Goal: Task Accomplishment & Management: Use online tool/utility

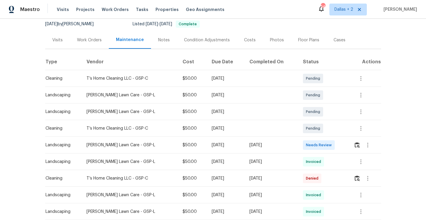
scroll to position [73, 0]
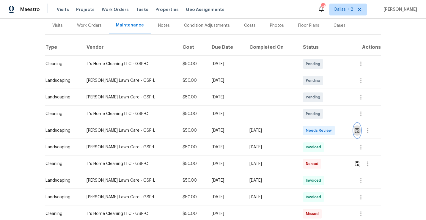
click at [359, 130] on img "button" at bounding box center [357, 131] width 5 height 6
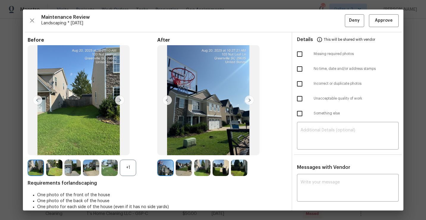
click at [127, 169] on div "+1" at bounding box center [128, 168] width 16 height 16
click at [130, 174] on img at bounding box center [128, 168] width 16 height 16
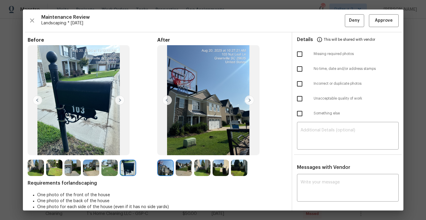
click at [246, 102] on img at bounding box center [250, 101] width 10 height 10
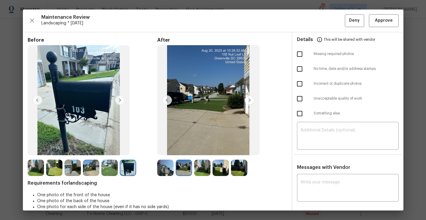
click at [247, 102] on img at bounding box center [250, 101] width 10 height 10
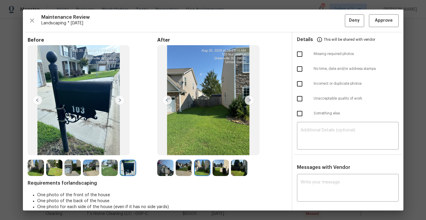
click at [248, 103] on img at bounding box center [250, 101] width 10 height 10
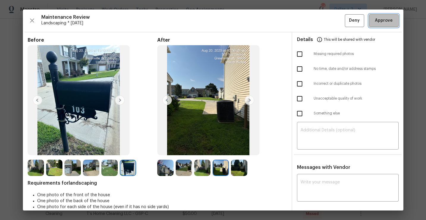
click at [380, 23] on span "Approve" at bounding box center [384, 20] width 18 height 7
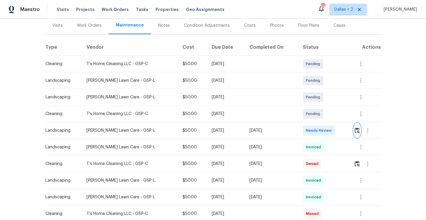
scroll to position [0, 0]
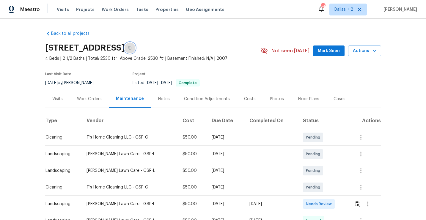
click at [132, 48] on icon "button" at bounding box center [130, 48] width 4 height 4
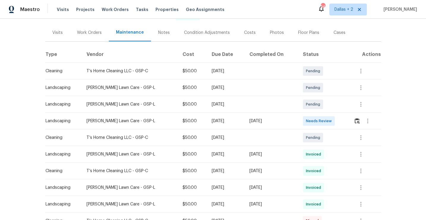
scroll to position [86, 0]
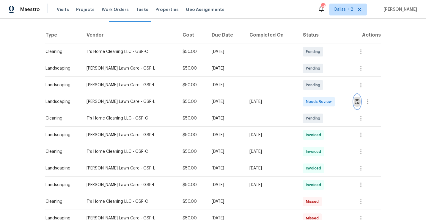
click at [358, 103] on img "button" at bounding box center [357, 102] width 5 height 6
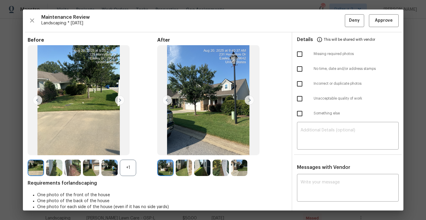
click at [129, 174] on div "+1" at bounding box center [128, 168] width 16 height 16
click at [133, 171] on img at bounding box center [128, 168] width 16 height 16
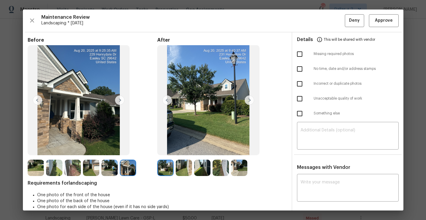
click at [235, 168] on img at bounding box center [239, 168] width 16 height 16
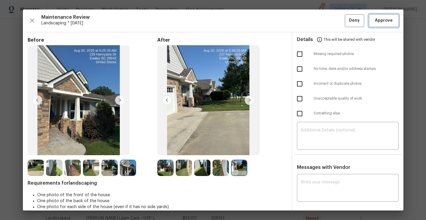
click at [392, 24] on span "Approve" at bounding box center [384, 20] width 18 height 7
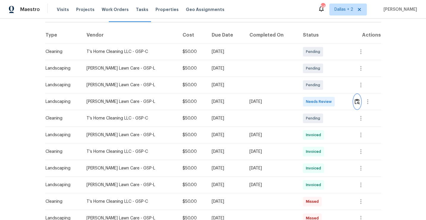
scroll to position [0, 0]
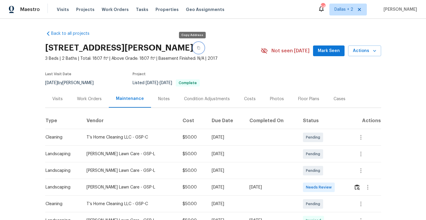
click at [197, 49] on icon "button" at bounding box center [198, 47] width 3 height 3
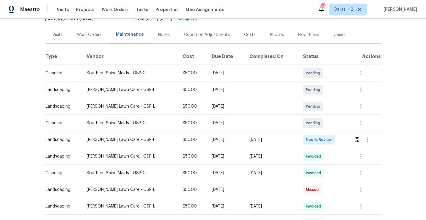
scroll to position [81, 0]
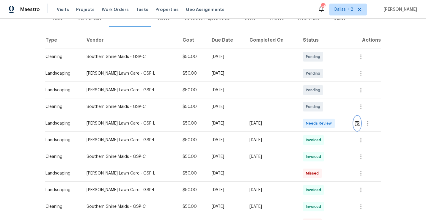
click at [357, 123] on img "button" at bounding box center [357, 123] width 5 height 6
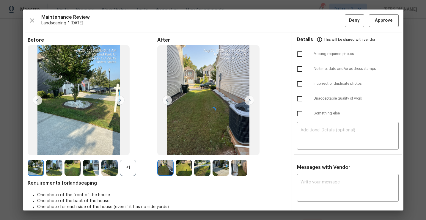
click at [129, 168] on div at bounding box center [213, 110] width 381 height 201
click at [123, 168] on div "+1" at bounding box center [128, 168] width 16 height 16
click at [131, 170] on img at bounding box center [128, 168] width 16 height 16
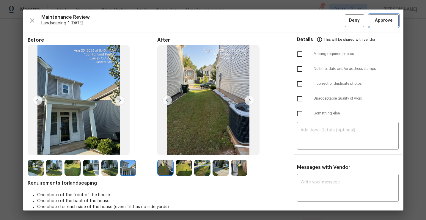
click at [388, 23] on span "Approve" at bounding box center [384, 20] width 18 height 7
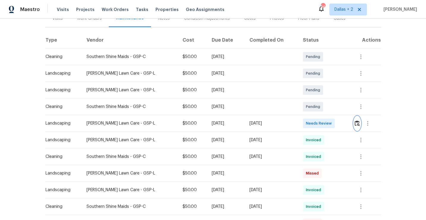
scroll to position [0, 0]
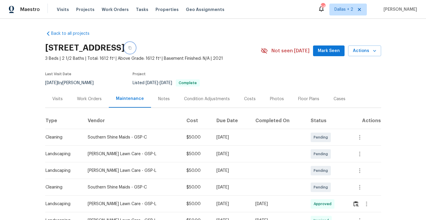
click at [132, 46] on icon "button" at bounding box center [130, 48] width 4 height 4
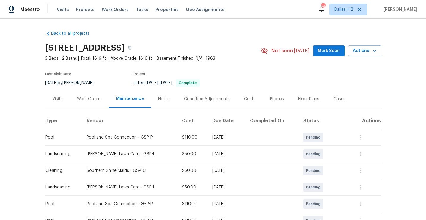
scroll to position [74, 0]
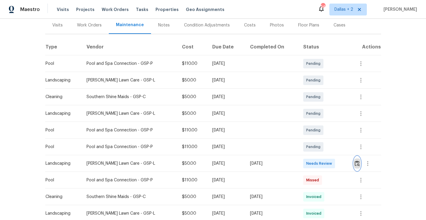
click at [360, 166] on img "button" at bounding box center [357, 164] width 5 height 6
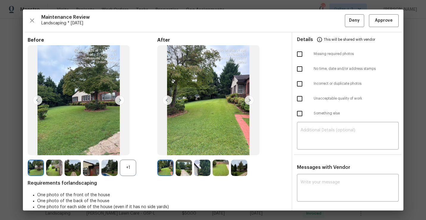
click at [126, 168] on div "+1" at bounding box center [128, 168] width 16 height 16
click at [169, 169] on img at bounding box center [165, 168] width 16 height 16
click at [94, 173] on img at bounding box center [91, 168] width 16 height 16
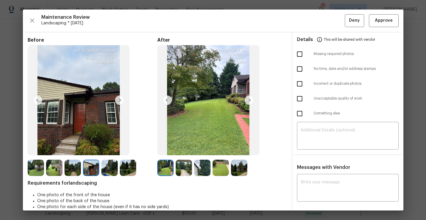
click at [37, 168] on img at bounding box center [36, 168] width 16 height 16
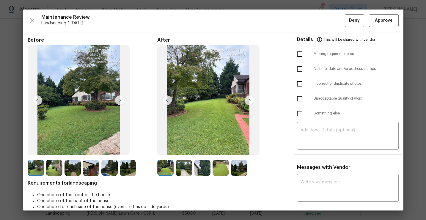
click at [120, 101] on img at bounding box center [120, 101] width 10 height 10
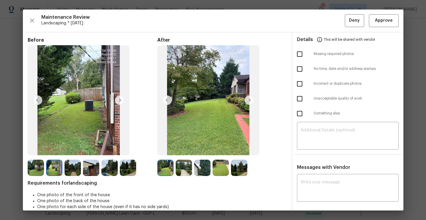
click at [166, 170] on img at bounding box center [165, 168] width 16 height 16
click at [186, 168] on img at bounding box center [184, 168] width 16 height 16
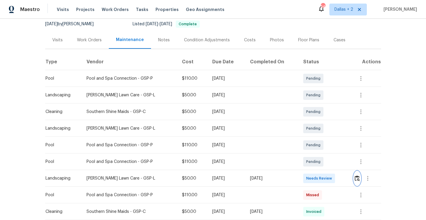
scroll to position [78, 0]
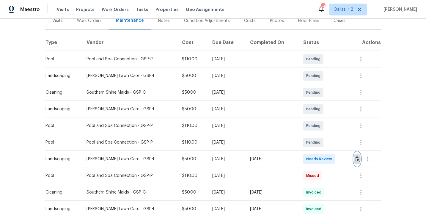
click at [358, 158] on img "button" at bounding box center [357, 159] width 5 height 6
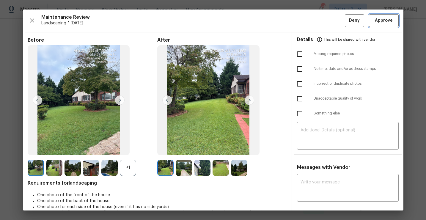
click at [378, 25] on button "Approve" at bounding box center [384, 20] width 30 height 13
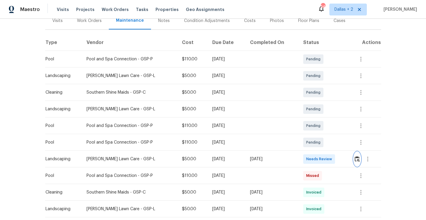
scroll to position [0, 0]
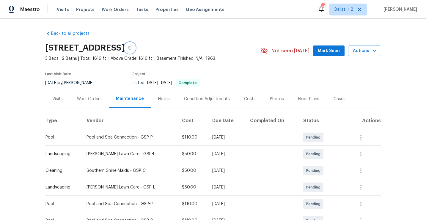
click at [132, 49] on icon "button" at bounding box center [130, 48] width 4 height 4
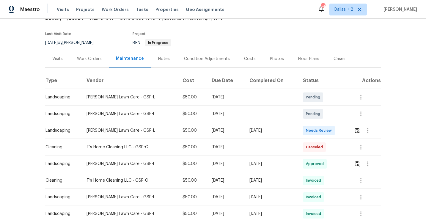
scroll to position [52, 0]
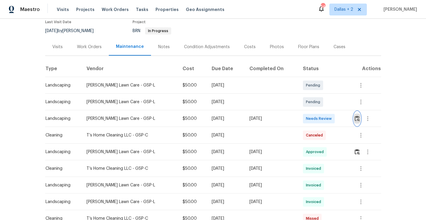
click at [357, 120] on img "button" at bounding box center [357, 119] width 5 height 6
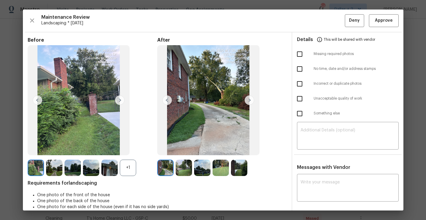
click at [128, 172] on div "+1" at bounding box center [128, 168] width 16 height 16
click at [167, 169] on img at bounding box center [165, 168] width 16 height 16
click at [183, 167] on img at bounding box center [184, 168] width 16 height 16
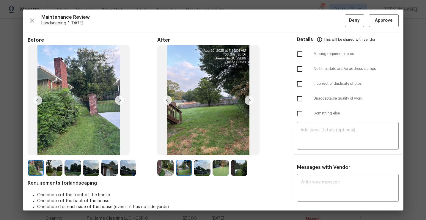
click at [166, 171] on img at bounding box center [165, 168] width 16 height 16
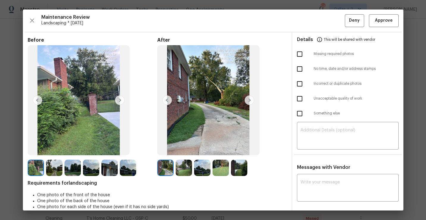
click at [182, 170] on img at bounding box center [184, 168] width 16 height 16
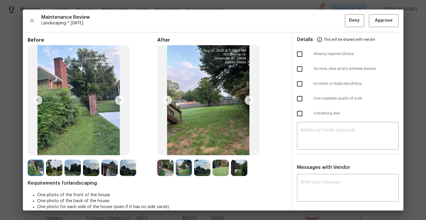
click at [201, 168] on img at bounding box center [202, 168] width 16 height 16
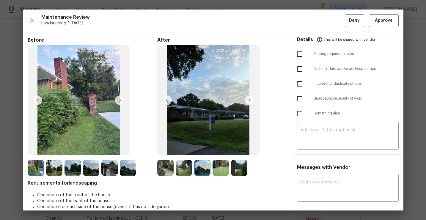
click at [222, 168] on img at bounding box center [221, 168] width 16 height 16
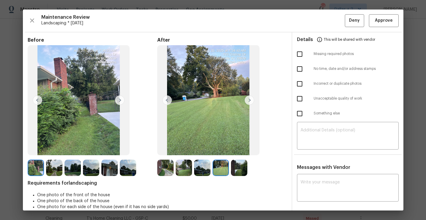
click at [238, 173] on img at bounding box center [239, 168] width 16 height 16
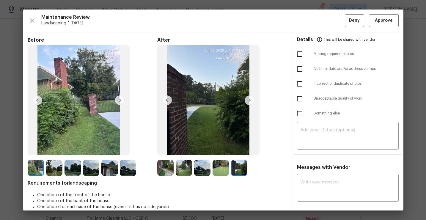
click at [33, 165] on img at bounding box center [36, 168] width 16 height 16
click at [49, 165] on img at bounding box center [54, 168] width 16 height 16
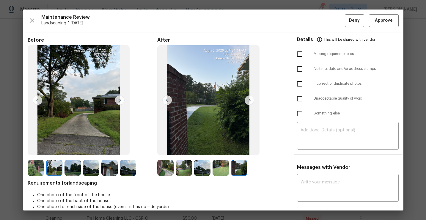
click at [71, 170] on img at bounding box center [73, 168] width 16 height 16
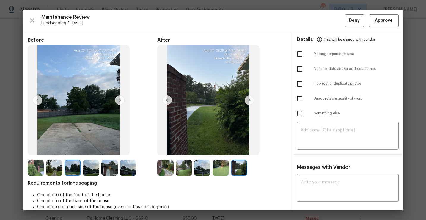
click at [89, 170] on img at bounding box center [91, 168] width 16 height 16
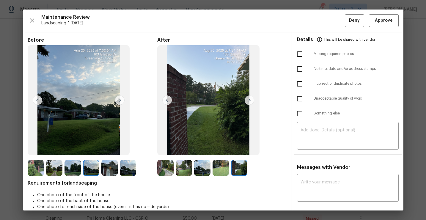
click at [107, 175] on img at bounding box center [109, 168] width 16 height 16
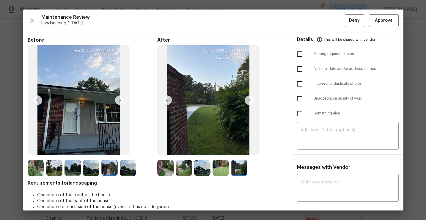
click at [221, 172] on img at bounding box center [221, 168] width 16 height 16
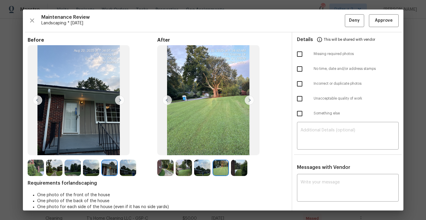
click at [204, 170] on img at bounding box center [202, 168] width 16 height 16
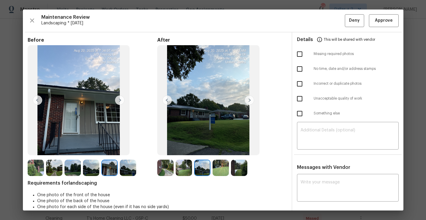
click at [181, 166] on img at bounding box center [184, 168] width 16 height 16
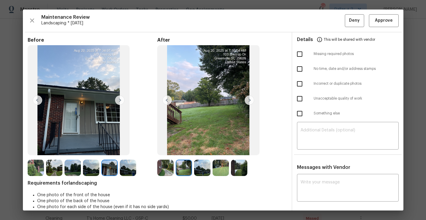
click at [164, 166] on img at bounding box center [165, 168] width 16 height 16
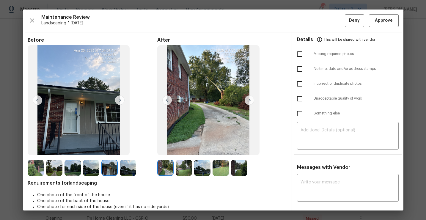
click at [156, 164] on div at bounding box center [93, 168] width 130 height 16
click at [176, 165] on div at bounding box center [185, 168] width 18 height 16
click at [201, 165] on img at bounding box center [202, 168] width 16 height 16
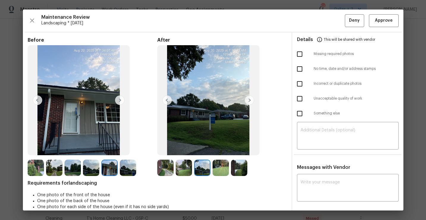
click at [215, 167] on img at bounding box center [221, 168] width 16 height 16
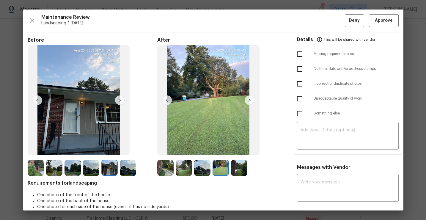
click at [234, 167] on img at bounding box center [239, 168] width 16 height 16
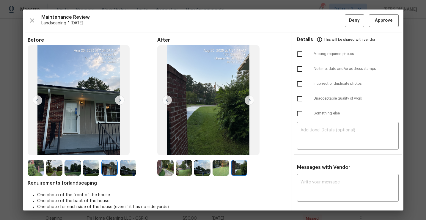
click at [187, 169] on img at bounding box center [184, 168] width 16 height 16
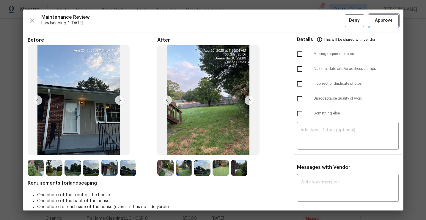
click at [381, 21] on span "Approve" at bounding box center [384, 20] width 18 height 7
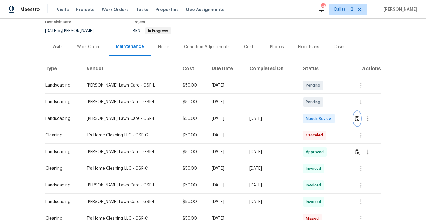
scroll to position [0, 0]
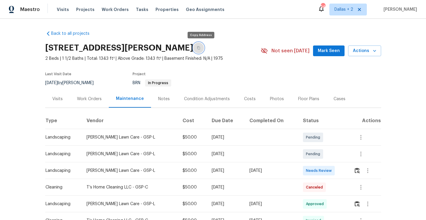
click at [196, 45] on button "button" at bounding box center [198, 48] width 11 height 11
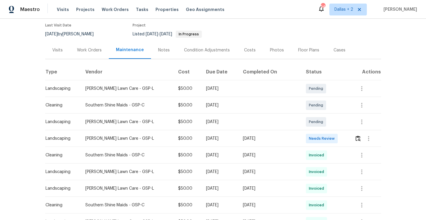
scroll to position [60, 0]
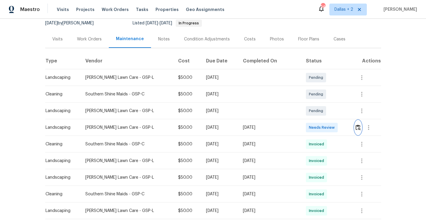
click at [357, 127] on img "button" at bounding box center [358, 128] width 5 height 6
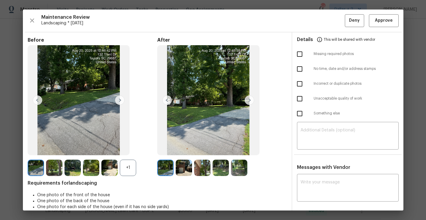
click at [169, 170] on img at bounding box center [165, 168] width 16 height 16
click at [126, 167] on div "+1" at bounding box center [128, 168] width 16 height 16
click at [54, 168] on img at bounding box center [54, 168] width 16 height 16
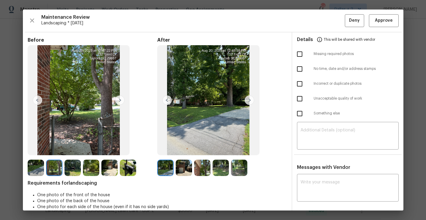
click at [73, 168] on img at bounding box center [73, 168] width 16 height 16
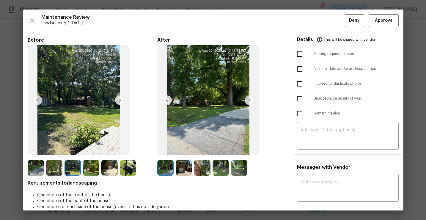
click at [90, 165] on img at bounding box center [91, 168] width 16 height 16
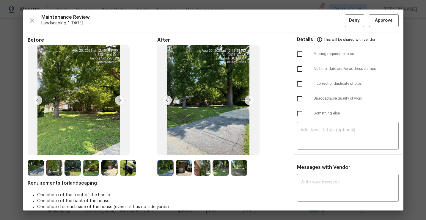
click at [110, 166] on img at bounding box center [109, 168] width 16 height 16
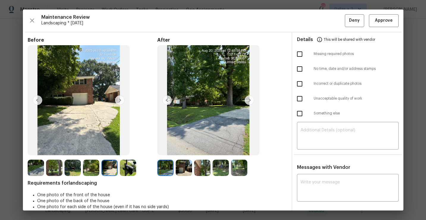
click at [130, 168] on img at bounding box center [128, 168] width 16 height 16
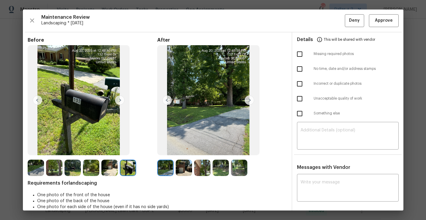
click at [190, 163] on img at bounding box center [184, 168] width 16 height 16
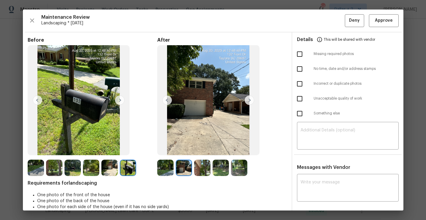
click at [204, 167] on img at bounding box center [202, 168] width 16 height 16
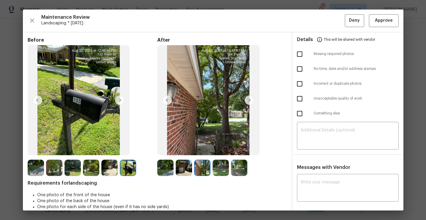
click at [220, 167] on img at bounding box center [221, 168] width 16 height 16
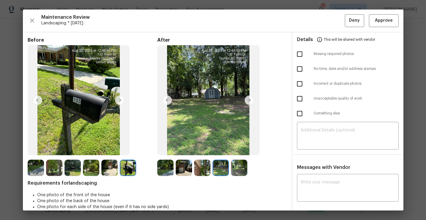
click at [239, 167] on img at bounding box center [239, 168] width 16 height 16
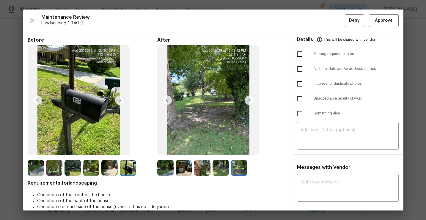
click at [223, 166] on img at bounding box center [221, 168] width 16 height 16
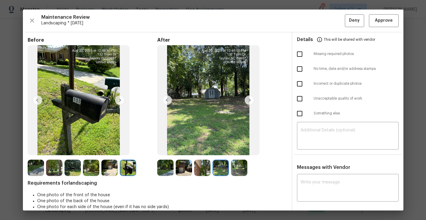
click at [199, 171] on img at bounding box center [202, 168] width 16 height 16
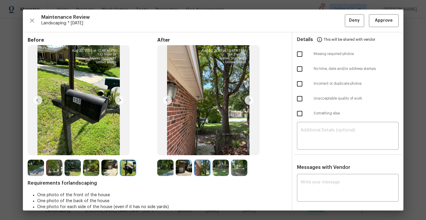
click at [180, 172] on img at bounding box center [184, 168] width 16 height 16
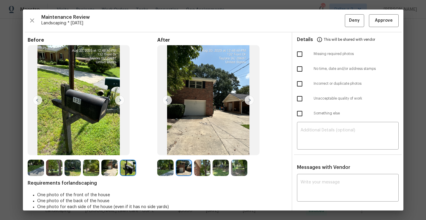
click at [167, 171] on img at bounding box center [165, 168] width 16 height 16
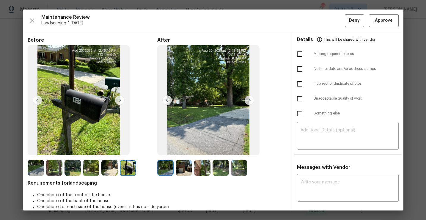
click at [184, 169] on img at bounding box center [184, 168] width 16 height 16
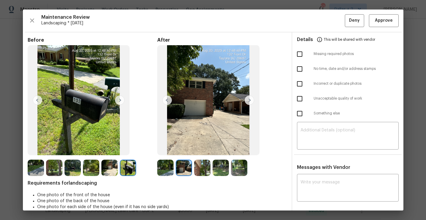
click at [201, 167] on img at bounding box center [202, 168] width 16 height 16
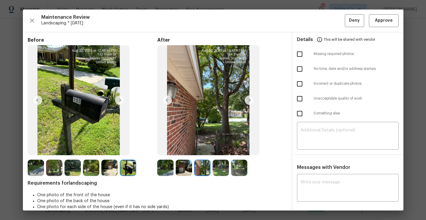
click at [223, 165] on img at bounding box center [221, 168] width 16 height 16
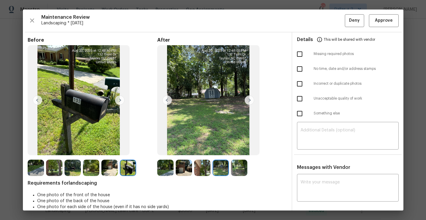
click at [237, 171] on img at bounding box center [239, 168] width 16 height 16
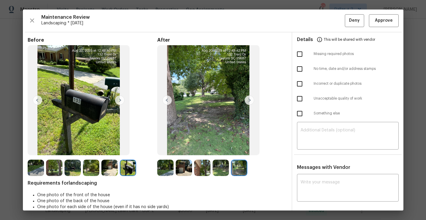
click at [167, 169] on img at bounding box center [165, 168] width 16 height 16
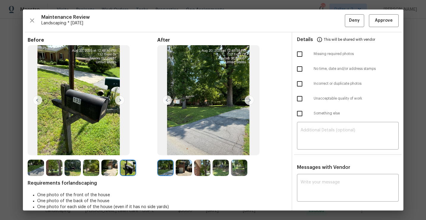
click at [250, 102] on img at bounding box center [250, 101] width 10 height 10
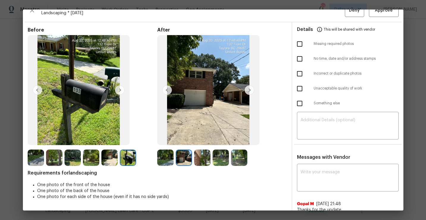
scroll to position [10, 0]
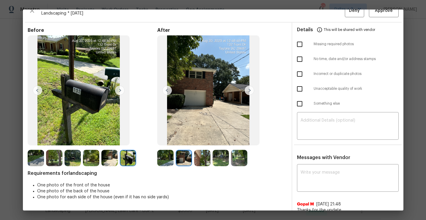
click at [169, 160] on img at bounding box center [165, 158] width 16 height 16
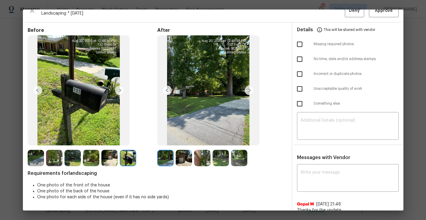
click at [184, 158] on img at bounding box center [184, 158] width 16 height 16
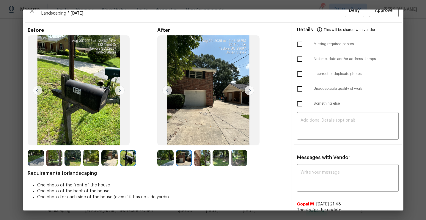
click at [206, 155] on img at bounding box center [202, 158] width 16 height 16
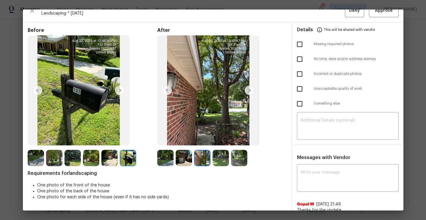
click at [220, 158] on img at bounding box center [221, 158] width 16 height 16
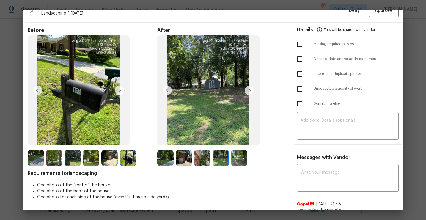
click at [238, 158] on img at bounding box center [239, 158] width 16 height 16
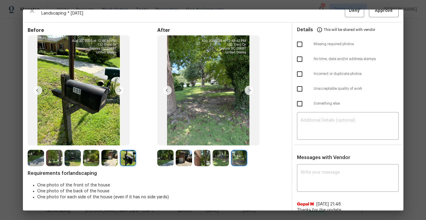
click at [32, 157] on img at bounding box center [36, 158] width 16 height 16
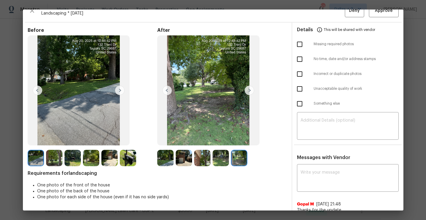
click at [50, 159] on img at bounding box center [54, 158] width 16 height 16
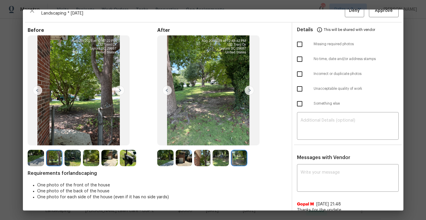
click at [95, 159] on img at bounding box center [91, 158] width 16 height 16
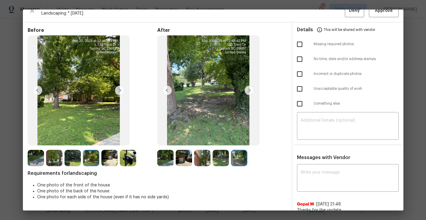
click at [111, 159] on img at bounding box center [109, 158] width 16 height 16
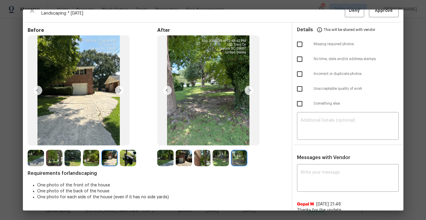
click at [128, 163] on img at bounding box center [128, 158] width 16 height 16
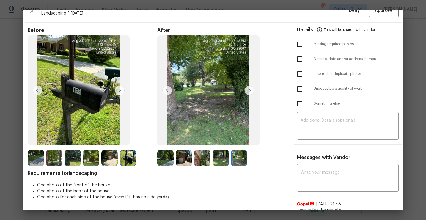
scroll to position [0, 0]
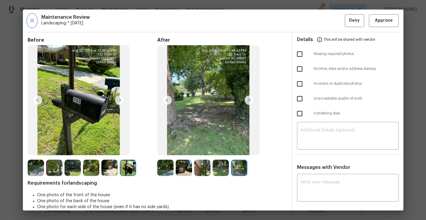
click at [33, 20] on icon "button" at bounding box center [32, 20] width 7 height 7
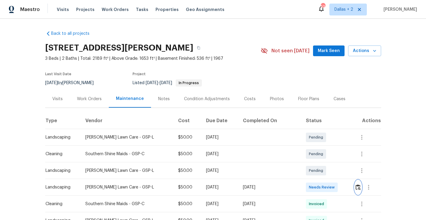
scroll to position [22, 0]
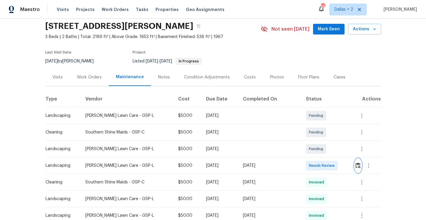
click at [358, 168] on img "button" at bounding box center [358, 166] width 5 height 6
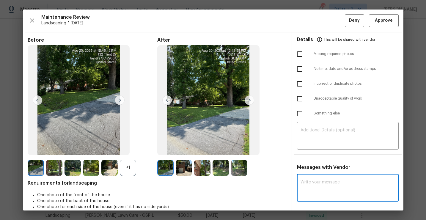
click at [314, 180] on textarea at bounding box center [348, 188] width 95 height 17
paste textarea "Maintenance Audit Team: Hello! Unfortunately this Landscaping visit completed o…"
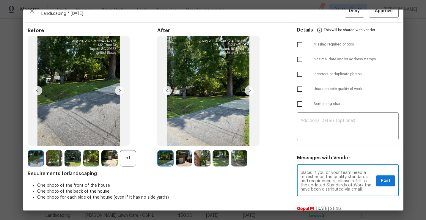
scroll to position [12, 0]
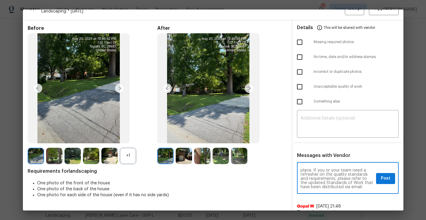
type textarea "Maintenance Audit Team: Hello! Unfortunately this Landscaping visit completed o…"
click at [381, 180] on button "Post" at bounding box center [385, 178] width 19 height 11
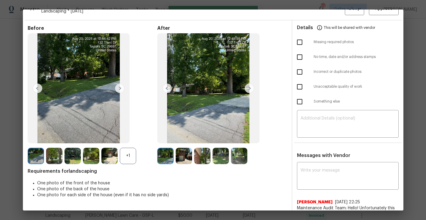
scroll to position [0, 0]
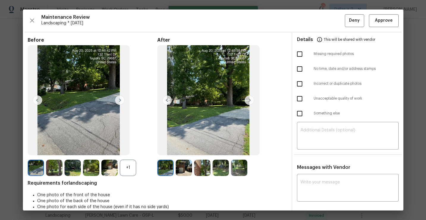
click at [298, 50] on input "checkbox" at bounding box center [300, 54] width 12 height 12
checkbox input "true"
click at [349, 23] on button "Deny" at bounding box center [354, 20] width 19 height 13
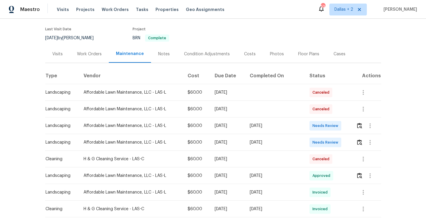
scroll to position [45, 0]
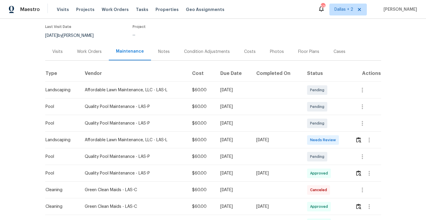
scroll to position [48, 0]
click at [357, 139] on button "button" at bounding box center [359, 140] width 7 height 14
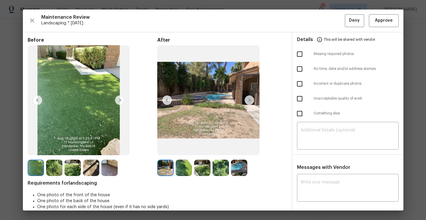
click at [50, 166] on img at bounding box center [54, 168] width 16 height 16
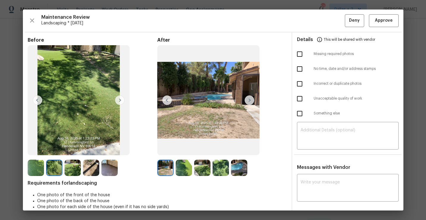
click at [185, 172] on img at bounding box center [184, 168] width 16 height 16
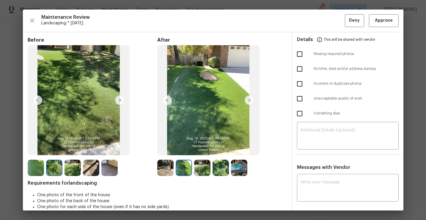
click at [71, 166] on img at bounding box center [73, 168] width 16 height 16
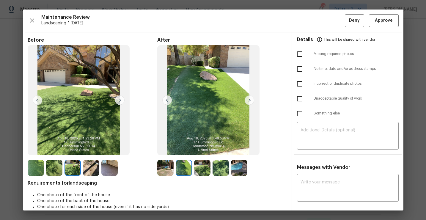
click at [91, 170] on img at bounding box center [91, 168] width 16 height 16
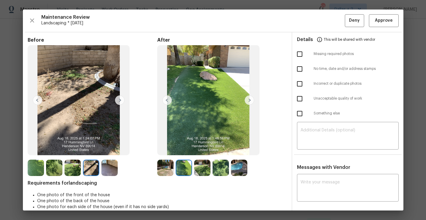
click at [108, 168] on img at bounding box center [109, 168] width 16 height 16
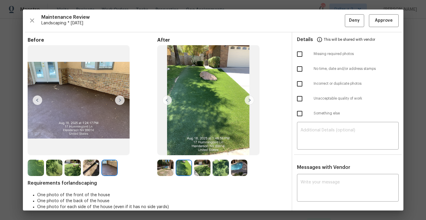
click at [167, 170] on img at bounding box center [165, 168] width 16 height 16
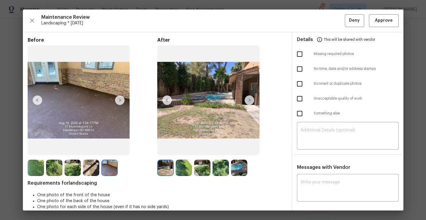
click at [183, 168] on img at bounding box center [184, 168] width 16 height 16
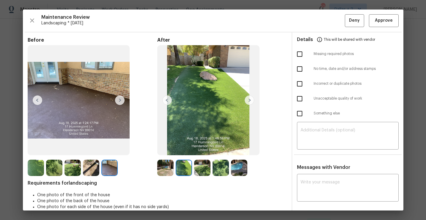
click at [163, 170] on img at bounding box center [165, 168] width 16 height 16
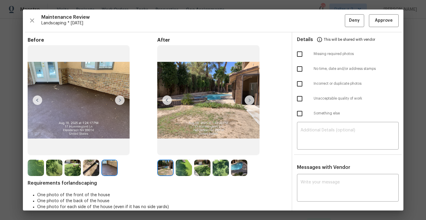
click at [201, 174] on img at bounding box center [202, 168] width 16 height 16
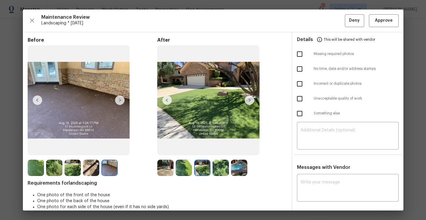
click at [217, 161] on img at bounding box center [221, 168] width 16 height 16
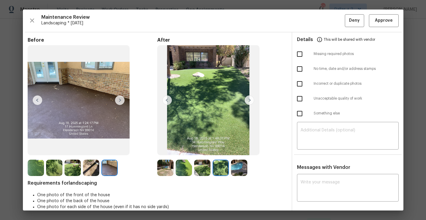
click at [235, 172] on img at bounding box center [239, 168] width 16 height 16
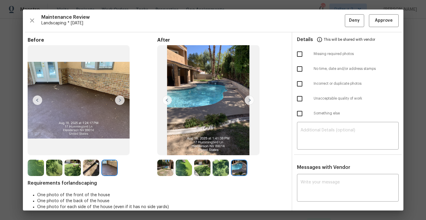
click at [33, 170] on img at bounding box center [36, 168] width 16 height 16
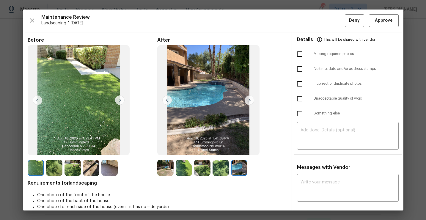
click at [52, 170] on img at bounding box center [54, 168] width 16 height 16
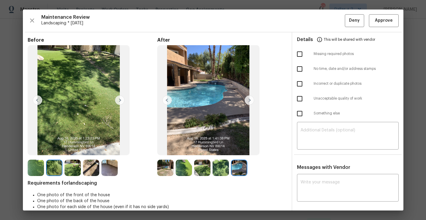
click at [76, 167] on img at bounding box center [73, 168] width 16 height 16
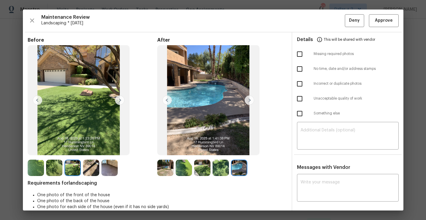
click at [88, 169] on img at bounding box center [91, 168] width 16 height 16
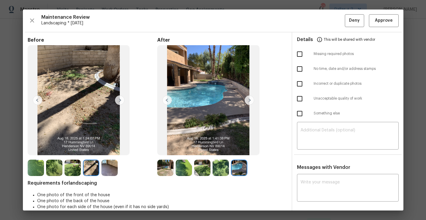
click at [107, 167] on img at bounding box center [109, 168] width 16 height 16
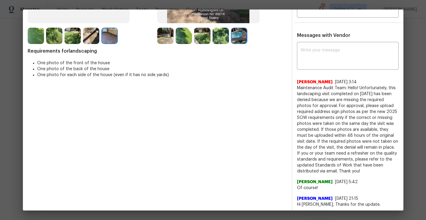
scroll to position [139, 0]
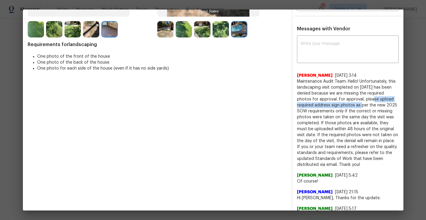
drag, startPoint x: 354, startPoint y: 105, endPoint x: 364, endPoint y: 99, distance: 12.1
click at [364, 99] on span "Maintenance Audit Team: Hello! Unfortunately, this landscaping visit completed …" at bounding box center [348, 123] width 102 height 89
copy span "please upload required address sign photos"
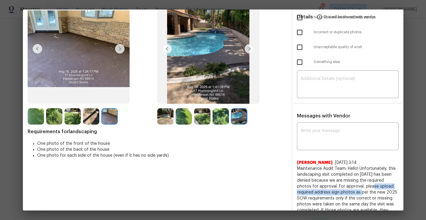
scroll to position [23, 0]
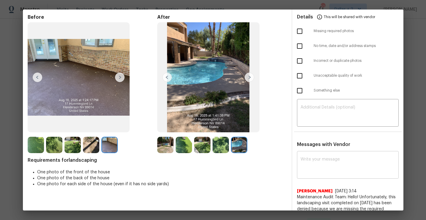
click at [347, 175] on div "x ​" at bounding box center [348, 166] width 102 height 26
paste textarea "Maintenance Audit Team: Hello! Unfortunately this Landscaping visit completed o…"
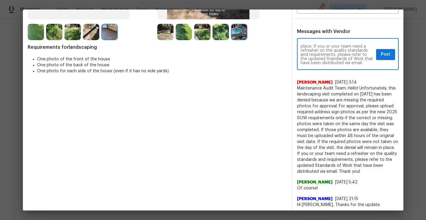
scroll to position [0, 0]
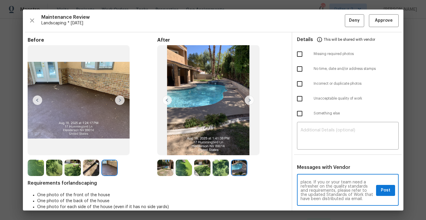
type textarea "Maintenance Audit Team: Hello! Unfortunately this Landscaping visit completed o…"
click at [166, 101] on img at bounding box center [167, 101] width 10 height 10
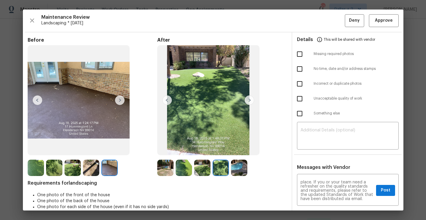
click at [166, 101] on img at bounding box center [167, 101] width 10 height 10
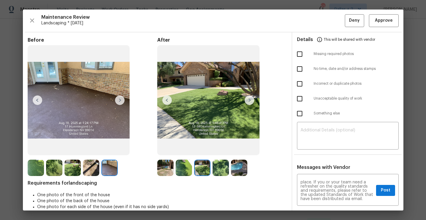
click at [248, 101] on img at bounding box center [250, 101] width 10 height 10
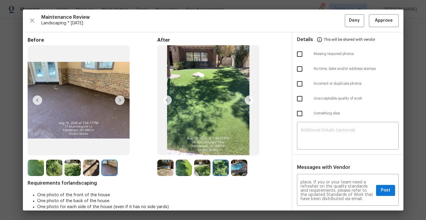
click at [167, 98] on img at bounding box center [167, 101] width 10 height 10
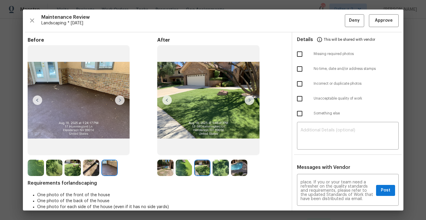
click at [167, 98] on img at bounding box center [167, 101] width 10 height 10
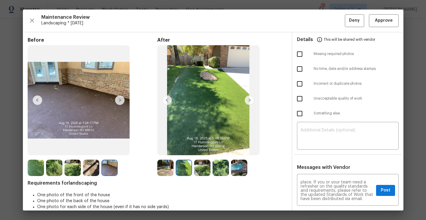
click at [167, 98] on img at bounding box center [167, 101] width 10 height 10
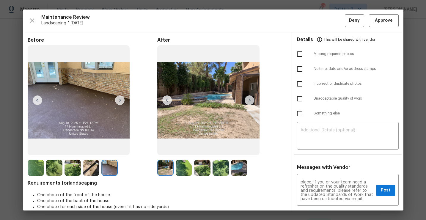
click at [167, 98] on img at bounding box center [167, 101] width 10 height 10
click at [104, 168] on img at bounding box center [109, 168] width 16 height 16
click at [36, 101] on img at bounding box center [38, 101] width 10 height 10
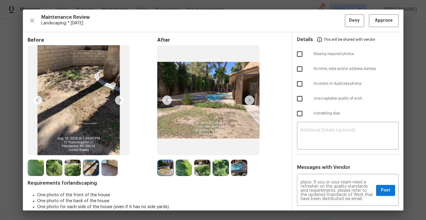
click at [36, 101] on img at bounding box center [38, 101] width 10 height 10
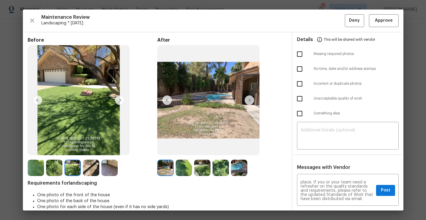
click at [36, 101] on img at bounding box center [38, 101] width 10 height 10
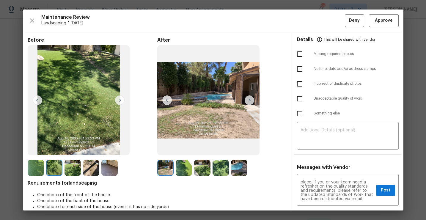
click at [36, 101] on img at bounding box center [38, 101] width 10 height 10
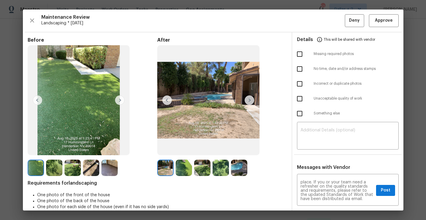
click at [36, 101] on img at bounding box center [38, 101] width 10 height 10
click at [384, 191] on span "Post" at bounding box center [386, 190] width 10 height 7
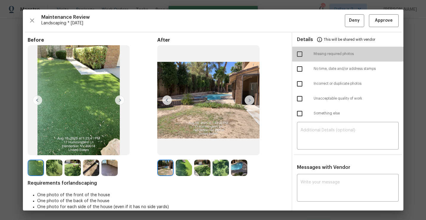
click at [299, 56] on input "checkbox" at bounding box center [300, 54] width 12 height 12
checkbox input "true"
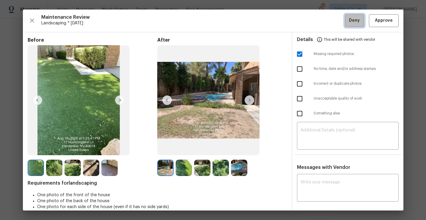
click at [351, 22] on span "Deny" at bounding box center [354, 20] width 11 height 7
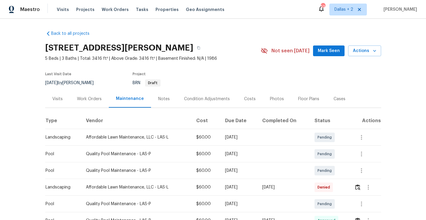
click at [215, 50] on div "17 Hummingbird Ln, Henderson, NV 89014" at bounding box center [153, 47] width 216 height 15
click at [204, 49] on button "button" at bounding box center [198, 48] width 11 height 11
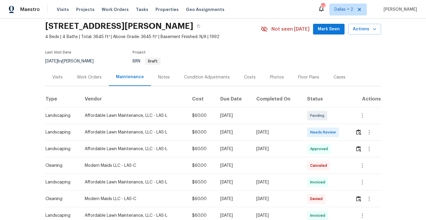
scroll to position [22, 0]
click at [361, 131] on img "button" at bounding box center [358, 132] width 5 height 6
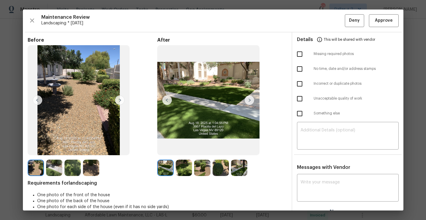
click at [165, 170] on img at bounding box center [165, 168] width 16 height 16
click at [35, 166] on img at bounding box center [36, 168] width 16 height 16
click at [56, 168] on img at bounding box center [54, 168] width 16 height 16
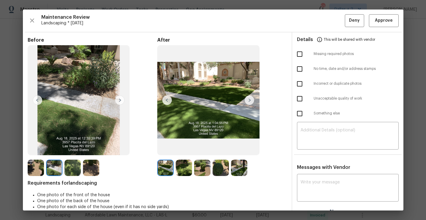
click at [69, 164] on img at bounding box center [73, 168] width 16 height 16
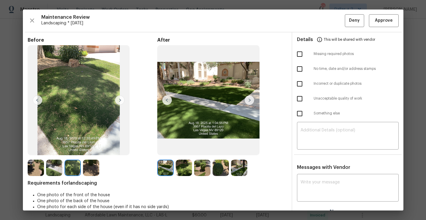
click at [185, 168] on img at bounding box center [184, 168] width 16 height 16
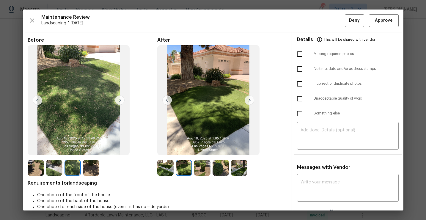
click at [199, 166] on img at bounding box center [202, 168] width 16 height 16
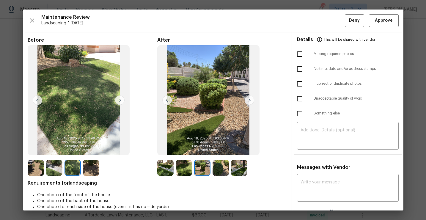
click at [218, 171] on img at bounding box center [221, 168] width 16 height 16
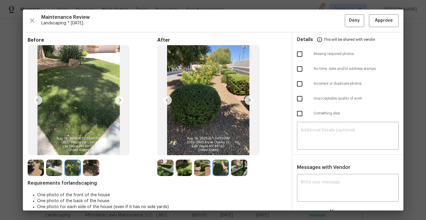
click at [237, 167] on img at bounding box center [239, 168] width 16 height 16
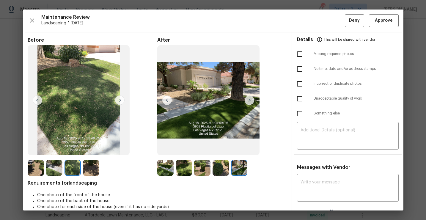
click at [167, 172] on img at bounding box center [165, 168] width 16 height 16
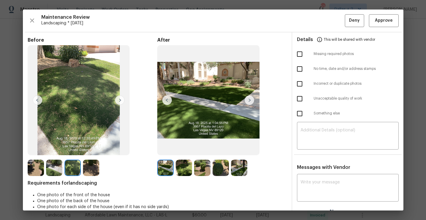
click at [248, 97] on img at bounding box center [250, 101] width 10 height 10
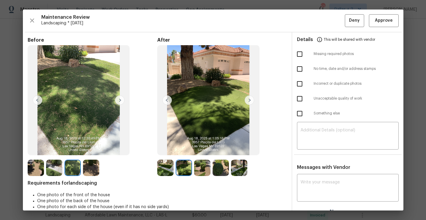
click at [249, 98] on img at bounding box center [250, 101] width 10 height 10
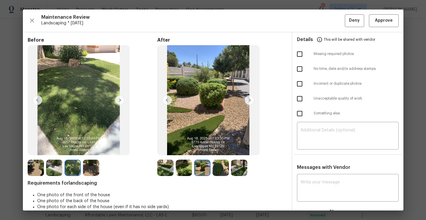
click at [249, 98] on img at bounding box center [250, 101] width 10 height 10
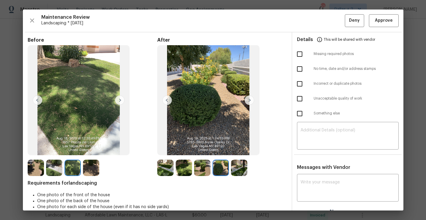
click at [249, 98] on img at bounding box center [250, 101] width 10 height 10
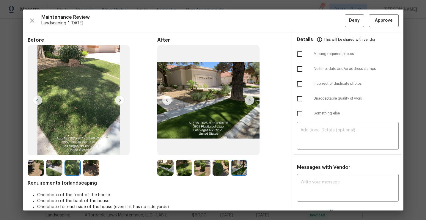
click at [249, 98] on img at bounding box center [250, 101] width 10 height 10
click at [34, 165] on img at bounding box center [36, 168] width 16 height 16
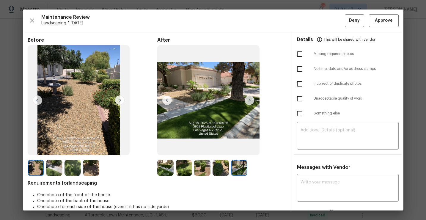
click at [120, 103] on img at bounding box center [120, 101] width 10 height 10
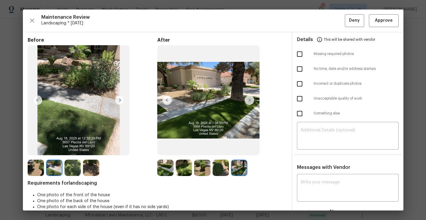
click at [71, 166] on img at bounding box center [73, 168] width 16 height 16
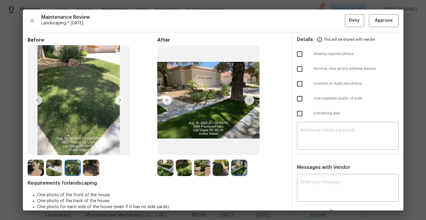
click at [88, 162] on img at bounding box center [91, 168] width 16 height 16
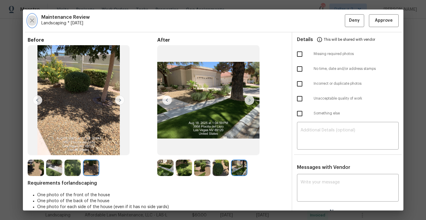
click at [30, 15] on button "button" at bounding box center [32, 20] width 9 height 13
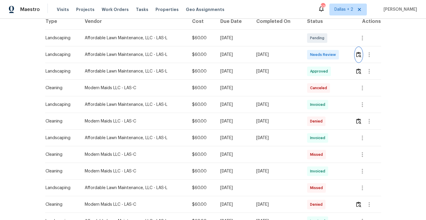
scroll to position [101, 0]
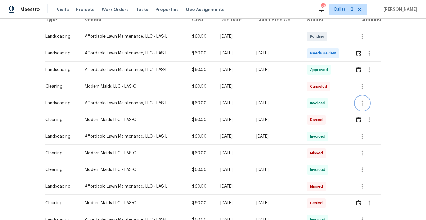
click at [363, 106] on icon "button" at bounding box center [362, 103] width 1 height 5
click at [367, 112] on li "View details" at bounding box center [378, 113] width 42 height 10
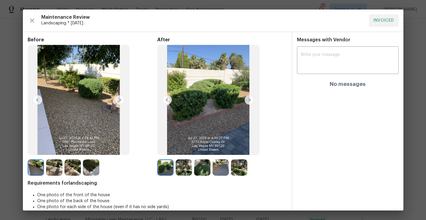
click at [51, 170] on img at bounding box center [54, 167] width 16 height 16
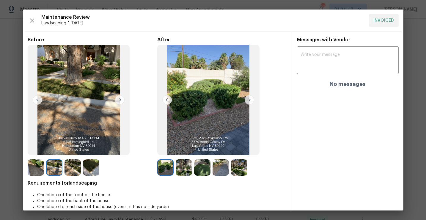
click at [75, 172] on img at bounding box center [73, 167] width 16 height 16
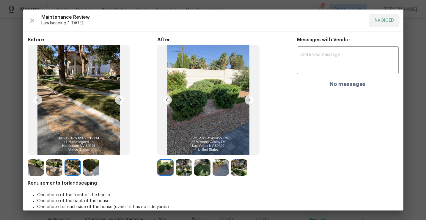
click at [90, 166] on img at bounding box center [91, 167] width 16 height 16
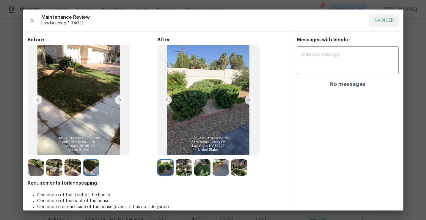
click at [248, 101] on img at bounding box center [250, 100] width 10 height 10
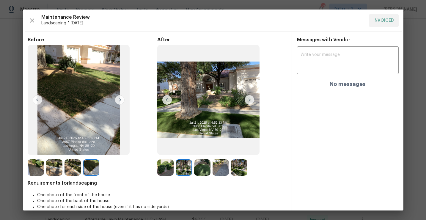
click at [203, 168] on img at bounding box center [202, 167] width 16 height 16
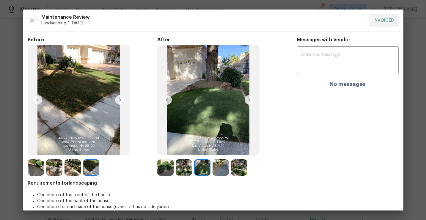
click at [223, 176] on div "Before After Requirements for landscaping One photo of the front of the house O…" at bounding box center [157, 128] width 259 height 182
click at [222, 169] on img at bounding box center [221, 167] width 16 height 16
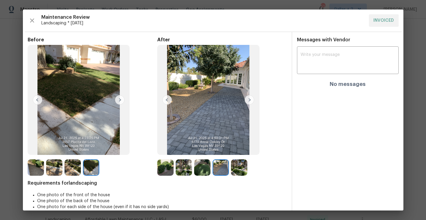
click at [239, 167] on img at bounding box center [239, 167] width 16 height 16
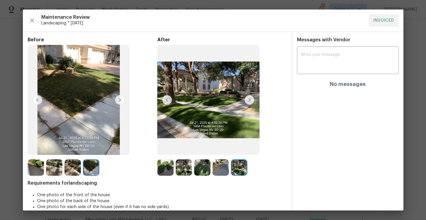
click at [32, 166] on img at bounding box center [36, 167] width 16 height 16
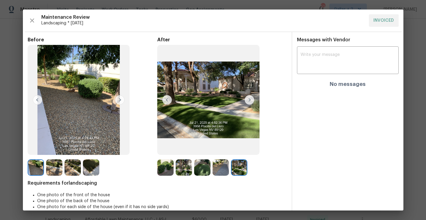
click at [53, 167] on img at bounding box center [54, 167] width 16 height 16
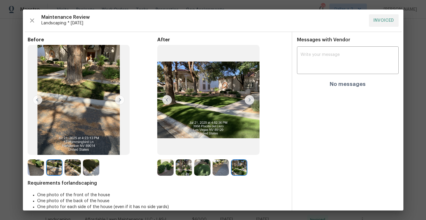
click at [70, 169] on img at bounding box center [73, 167] width 16 height 16
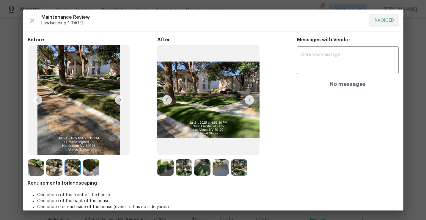
click at [119, 101] on img at bounding box center [120, 100] width 10 height 10
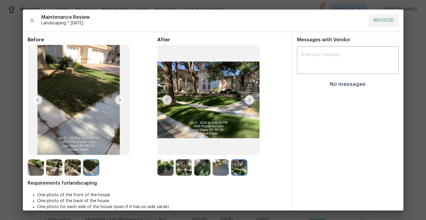
click at [164, 169] on img at bounding box center [165, 167] width 16 height 16
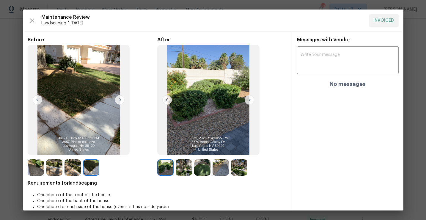
click at [179, 165] on img at bounding box center [184, 167] width 16 height 16
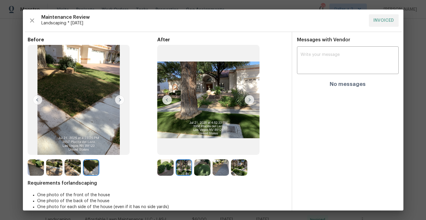
click at [191, 163] on img at bounding box center [184, 167] width 16 height 16
click at [201, 167] on img at bounding box center [202, 167] width 16 height 16
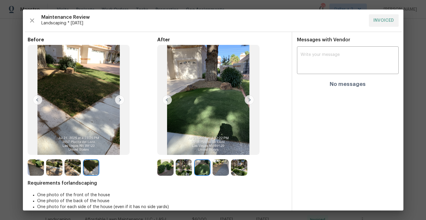
click at [220, 168] on img at bounding box center [221, 167] width 16 height 16
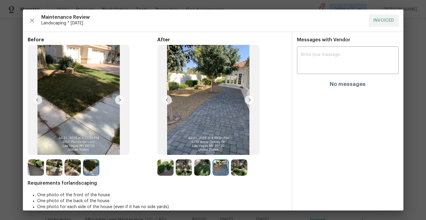
click at [232, 169] on img at bounding box center [239, 167] width 16 height 16
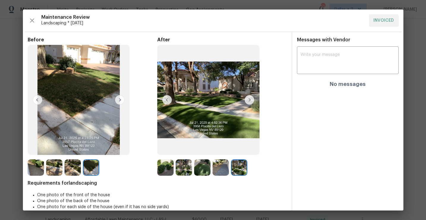
click at [166, 167] on img at bounding box center [165, 167] width 16 height 16
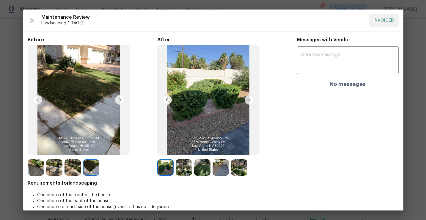
click at [180, 169] on img at bounding box center [184, 167] width 16 height 16
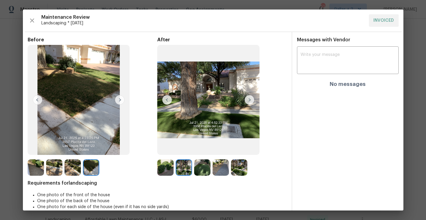
click at [193, 170] on div at bounding box center [185, 167] width 18 height 16
click at [199, 172] on img at bounding box center [202, 167] width 16 height 16
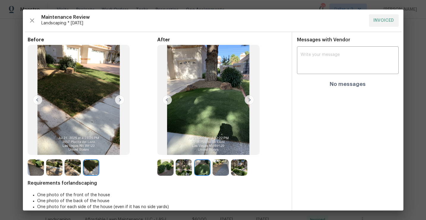
click at [215, 168] on img at bounding box center [221, 167] width 16 height 16
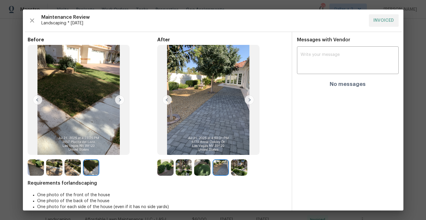
click at [232, 168] on img at bounding box center [239, 167] width 16 height 16
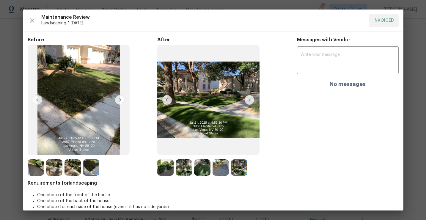
click at [33, 166] on img at bounding box center [36, 167] width 16 height 16
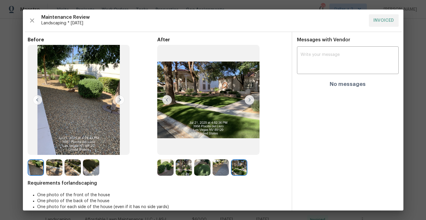
click at [49, 165] on img at bounding box center [54, 167] width 16 height 16
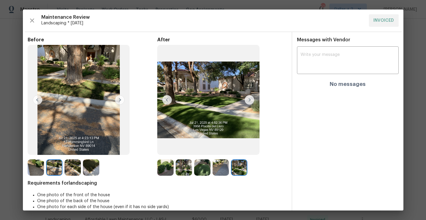
click at [74, 163] on img at bounding box center [73, 167] width 16 height 16
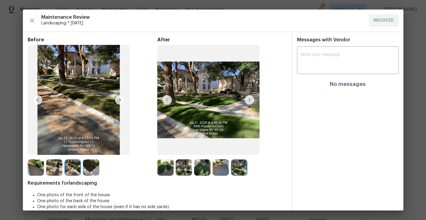
click at [61, 167] on img at bounding box center [54, 167] width 16 height 16
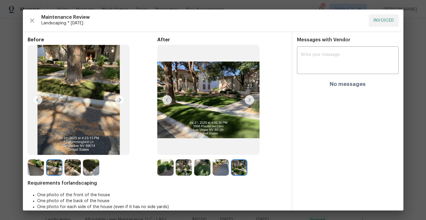
click at [71, 170] on img at bounding box center [73, 167] width 16 height 16
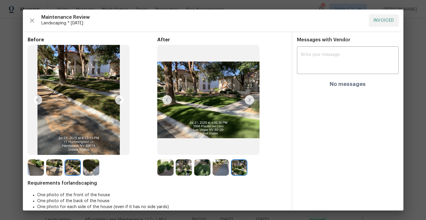
click at [90, 170] on img at bounding box center [91, 167] width 16 height 16
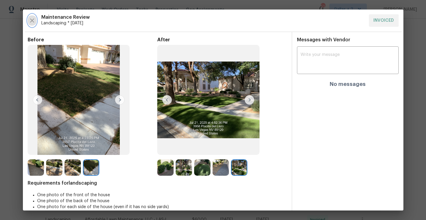
click at [30, 22] on icon "button" at bounding box center [32, 20] width 4 height 4
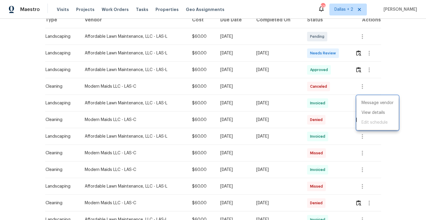
click at [391, 81] on div at bounding box center [213, 110] width 426 height 220
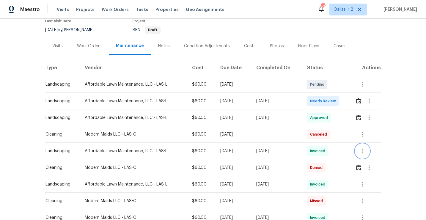
scroll to position [61, 0]
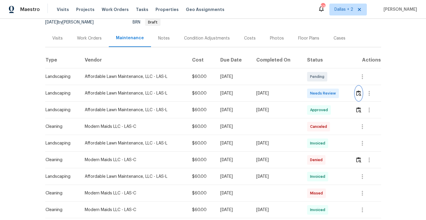
click at [361, 93] on img "button" at bounding box center [358, 93] width 5 height 6
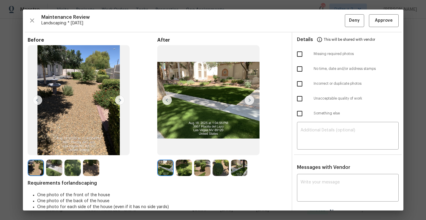
click at [51, 166] on img at bounding box center [54, 168] width 16 height 16
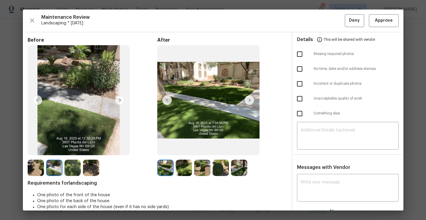
click at [73, 165] on img at bounding box center [73, 168] width 16 height 16
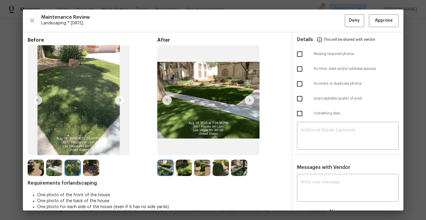
click at [91, 164] on img at bounding box center [91, 168] width 16 height 16
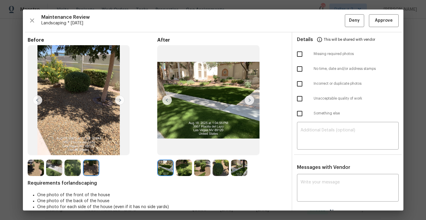
click at [162, 171] on img at bounding box center [165, 168] width 16 height 16
click at [187, 163] on img at bounding box center [184, 168] width 16 height 16
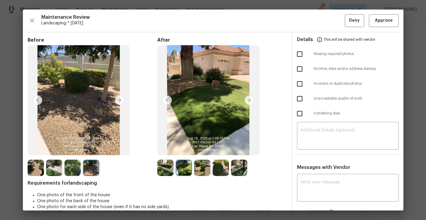
click at [202, 170] on img at bounding box center [202, 168] width 16 height 16
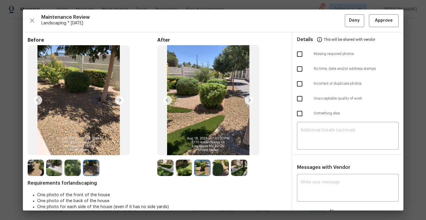
click at [223, 166] on img at bounding box center [221, 168] width 16 height 16
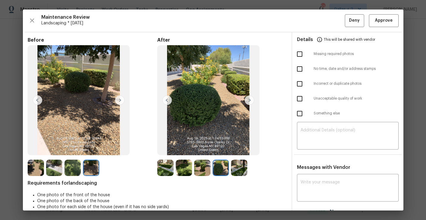
click at [244, 168] on img at bounding box center [239, 168] width 16 height 16
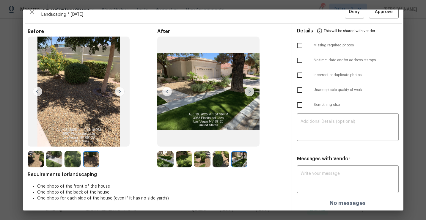
scroll to position [0, 0]
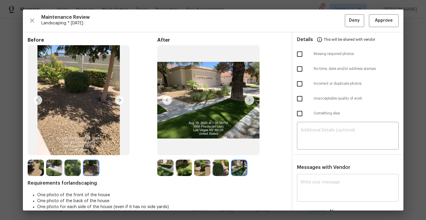
click at [333, 178] on div "x ​" at bounding box center [348, 189] width 102 height 26
paste textarea "Maintenance Audit Team: Hello! Unfortunately this Landscaping visit completed o…"
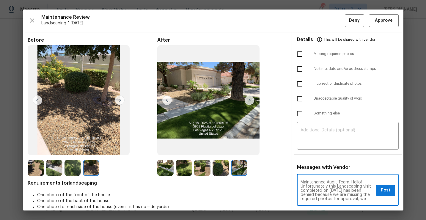
click at [364, 182] on textarea "Maintenance Audit Team: Hello! Unfortunately this Landscaping visit completed o…" at bounding box center [337, 190] width 73 height 21
click at [303, 189] on textarea "Maintenance Audit Team: Hello! Appreciate the neat work, but Unfortunately this…" at bounding box center [337, 190] width 73 height 21
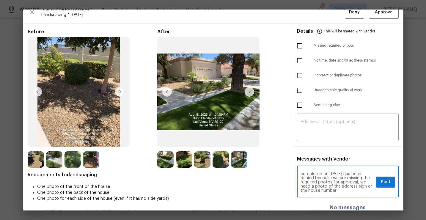
scroll to position [13, 0]
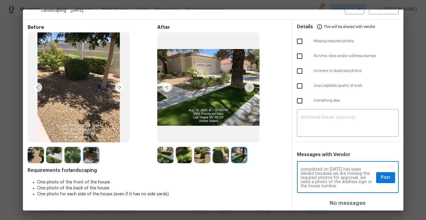
click at [359, 177] on textarea "Maintenance Audit Team: Hello! Appreciate the neat work, but unfortunately this…" at bounding box center [337, 178] width 73 height 21
click at [342, 182] on textarea "Maintenance Audit Team: Hello! Appreciate the neat work, but unfortunately this…" at bounding box center [337, 178] width 73 height 21
click at [333, 188] on textarea "Maintenance Audit Team: Hello! Appreciate the neat work, but unfortunately this…" at bounding box center [337, 178] width 73 height 21
paste textarea "and they must be uploaded within 48 hours of the original visit date. If the re…"
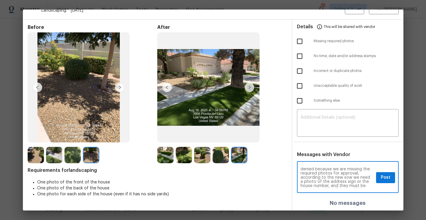
scroll to position [18, 0]
click at [349, 177] on textarea "Maintenance Audit Team: Hello! Appreciate the neat work, but unfortunately this…" at bounding box center [337, 178] width 73 height 21
click at [349, 182] on textarea "Maintenance Audit Team: Hello! Appreciate the neat work, but unfortunately this…" at bounding box center [337, 178] width 73 height 21
type textarea "Maintenance Audit Team: Hello! Appreciate the neat work, but unfortunately this…"
click at [389, 178] on span "Post" at bounding box center [386, 177] width 10 height 7
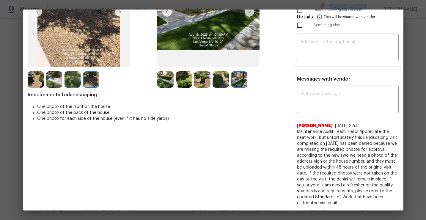
scroll to position [0, 0]
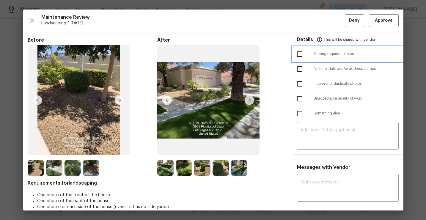
click at [317, 58] on div "Missing required photos" at bounding box center [347, 54] width 111 height 15
click at [352, 21] on span "Deny" at bounding box center [354, 20] width 11 height 7
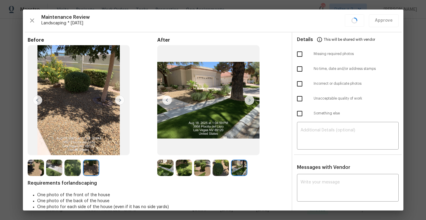
click at [300, 54] on input "checkbox" at bounding box center [300, 54] width 12 height 12
checkbox input "true"
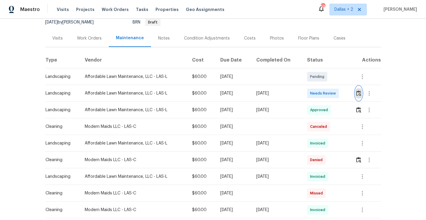
click at [360, 94] on img "button" at bounding box center [358, 93] width 5 height 6
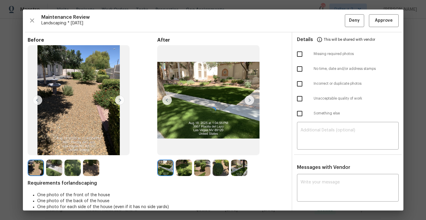
click at [35, 19] on div at bounding box center [213, 110] width 381 height 201
click at [27, 23] on div "Maintenance Review Landscaping * [DATE] Deny Approve Before After Requirements …" at bounding box center [213, 110] width 381 height 201
click at [29, 21] on icon "button" at bounding box center [32, 20] width 7 height 7
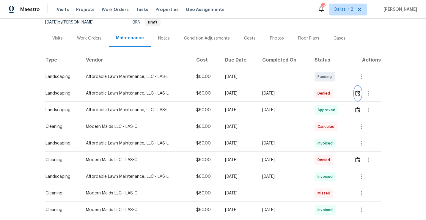
click at [356, 90] on button "button" at bounding box center [358, 93] width 7 height 14
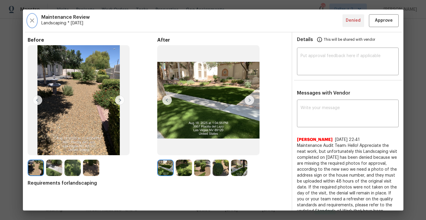
click at [33, 21] on icon "button" at bounding box center [32, 20] width 4 height 4
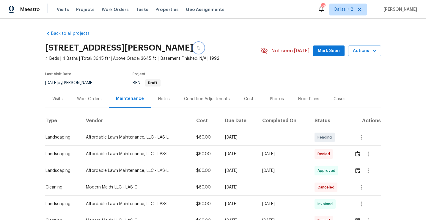
click at [200, 47] on icon "button" at bounding box center [198, 47] width 3 height 3
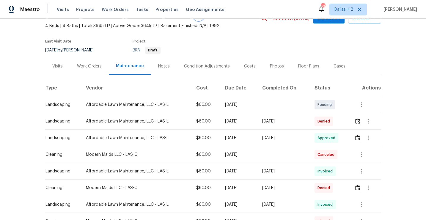
scroll to position [36, 0]
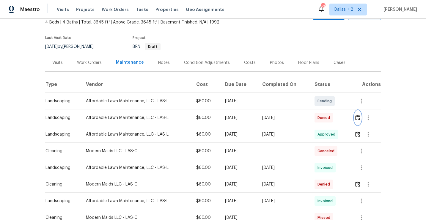
click at [360, 119] on img "button" at bounding box center [358, 118] width 5 height 6
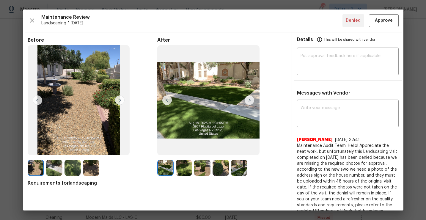
scroll to position [14, 0]
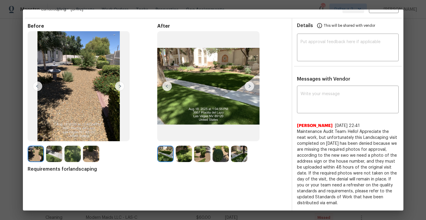
drag, startPoint x: 342, startPoint y: 204, endPoint x: 294, endPoint y: 134, distance: 85.3
click at [294, 134] on div "x ​ [PERSON_NAME] [DATE] 22:41 Maintenance Audit Team: Hello! Appreciate the ne…" at bounding box center [347, 146] width 111 height 119
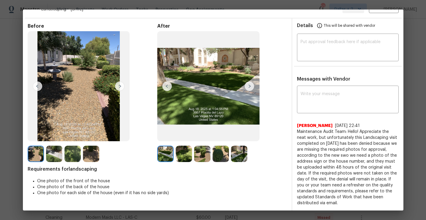
copy span "Maintenance Audit Team: Hello! Appreciate the neat work, but unfortunately this…"
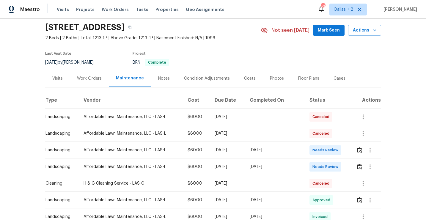
scroll to position [19, 0]
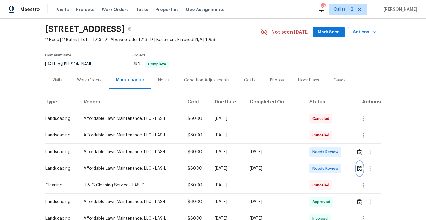
click at [361, 170] on img "button" at bounding box center [359, 169] width 5 height 6
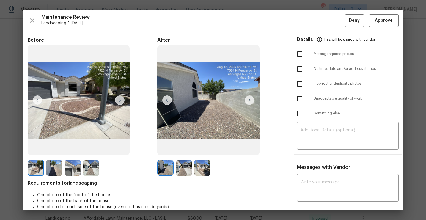
click at [121, 102] on img at bounding box center [120, 101] width 10 height 10
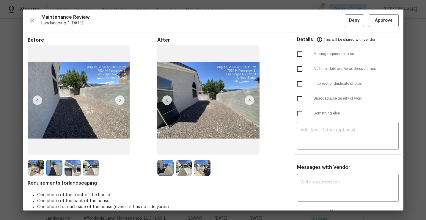
click at [72, 172] on img at bounding box center [73, 168] width 16 height 16
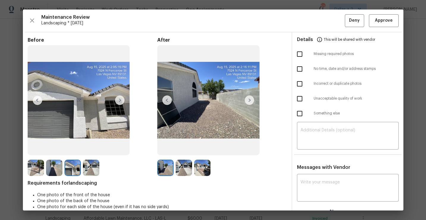
click at [88, 170] on img at bounding box center [91, 168] width 16 height 16
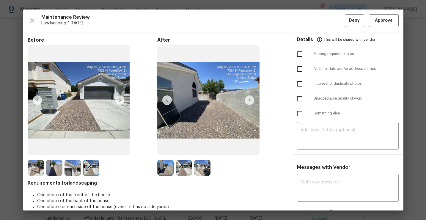
click at [185, 168] on img at bounding box center [184, 168] width 16 height 16
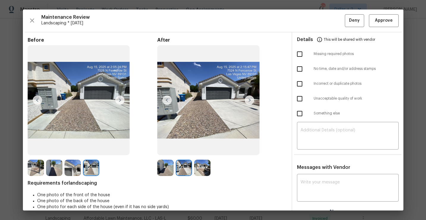
click at [199, 168] on img at bounding box center [202, 168] width 16 height 16
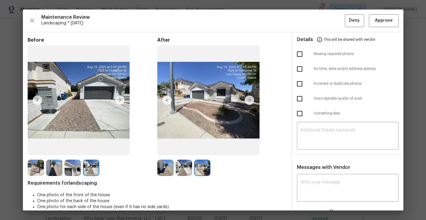
click at [185, 169] on img at bounding box center [184, 168] width 16 height 16
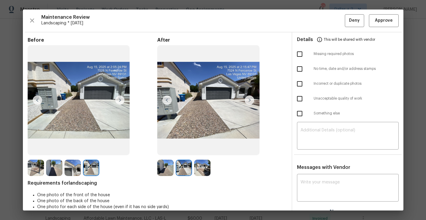
click at [201, 168] on img at bounding box center [202, 168] width 16 height 16
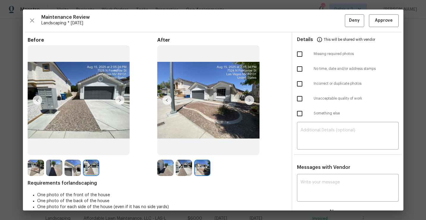
click at [187, 168] on img at bounding box center [184, 168] width 16 height 16
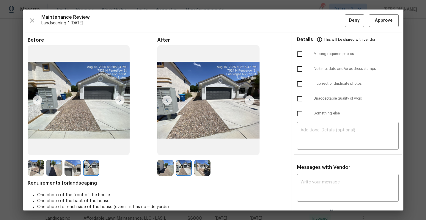
click at [170, 168] on img at bounding box center [165, 168] width 16 height 16
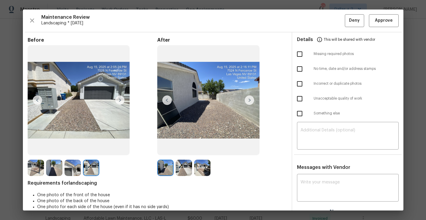
click at [161, 167] on img at bounding box center [165, 168] width 16 height 16
click at [58, 169] on img at bounding box center [54, 168] width 16 height 16
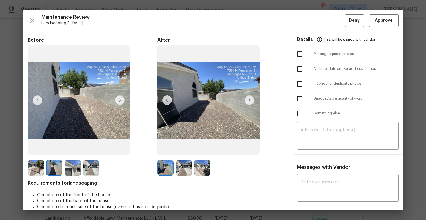
click at [34, 170] on img at bounding box center [36, 168] width 16 height 16
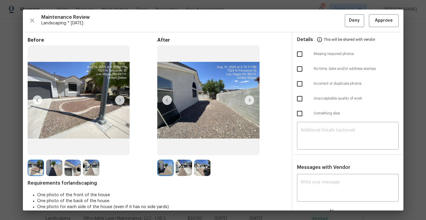
click at [91, 172] on img at bounding box center [91, 168] width 16 height 16
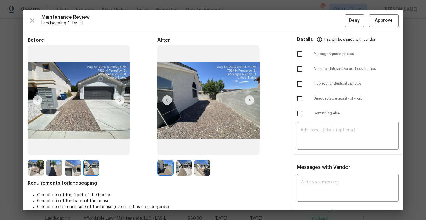
click at [190, 163] on img at bounding box center [184, 168] width 16 height 16
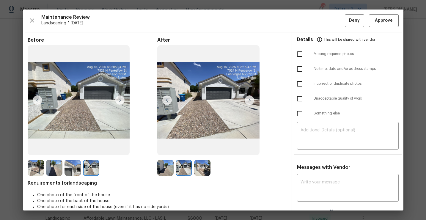
click at [203, 170] on img at bounding box center [202, 168] width 16 height 16
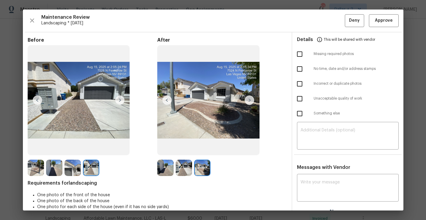
click at [167, 163] on img at bounding box center [165, 168] width 16 height 16
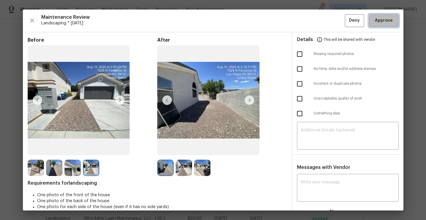
click at [383, 24] on span "Approve" at bounding box center [384, 20] width 18 height 7
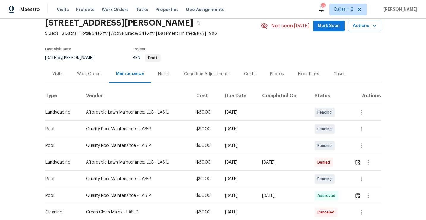
scroll to position [25, 0]
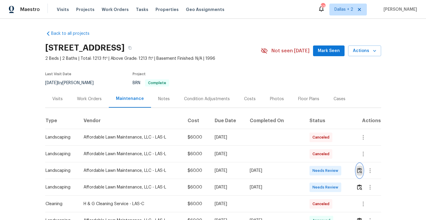
click at [360, 172] on img "button" at bounding box center [359, 171] width 5 height 6
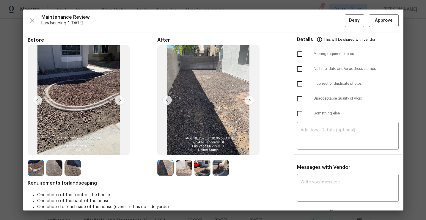
click at [183, 170] on img at bounding box center [184, 168] width 16 height 16
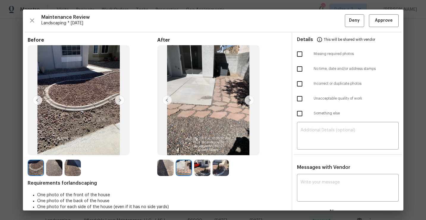
click at [55, 170] on img at bounding box center [54, 168] width 16 height 16
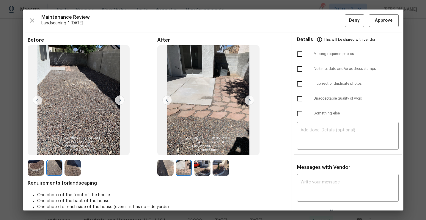
click at [75, 168] on img at bounding box center [73, 168] width 16 height 16
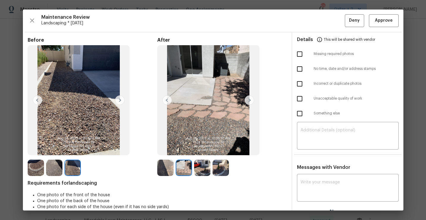
click at [167, 165] on img at bounding box center [165, 168] width 16 height 16
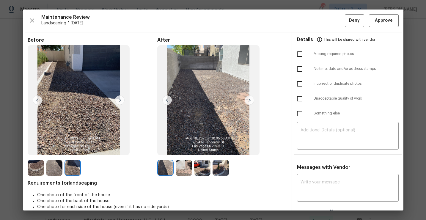
click at [184, 170] on img at bounding box center [184, 168] width 16 height 16
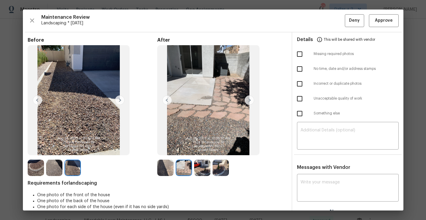
click at [202, 168] on img at bounding box center [202, 168] width 16 height 16
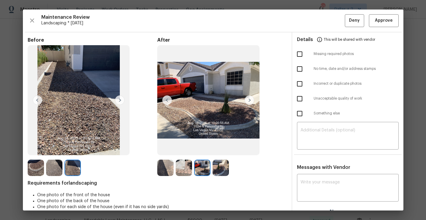
click at [218, 170] on img at bounding box center [221, 168] width 16 height 16
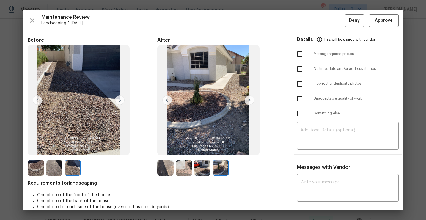
click at [203, 170] on img at bounding box center [202, 168] width 16 height 16
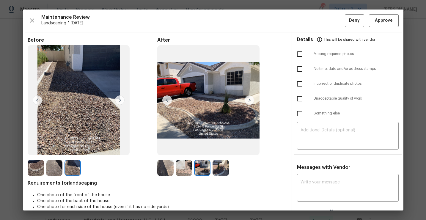
click at [165, 165] on img at bounding box center [165, 168] width 16 height 16
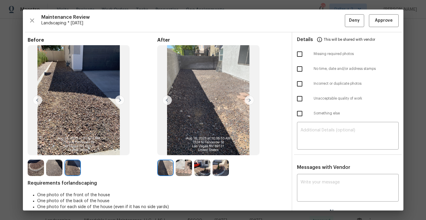
click at [185, 167] on img at bounding box center [184, 168] width 16 height 16
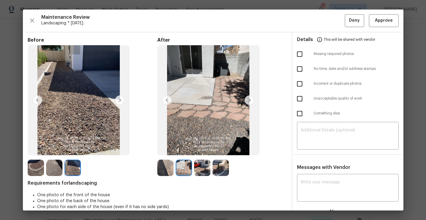
click at [198, 168] on img at bounding box center [202, 168] width 16 height 16
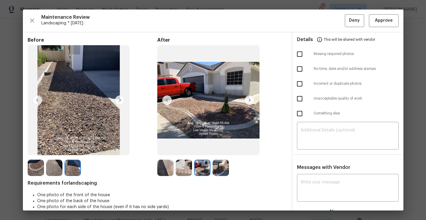
click at [221, 170] on img at bounding box center [221, 168] width 16 height 16
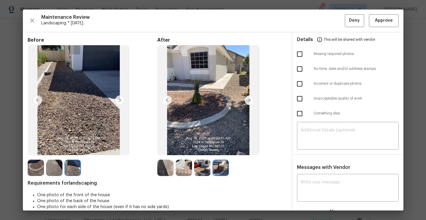
click at [31, 170] on img at bounding box center [36, 168] width 16 height 16
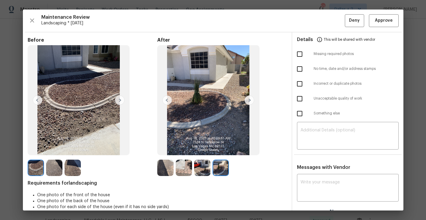
click at [52, 169] on img at bounding box center [54, 168] width 16 height 16
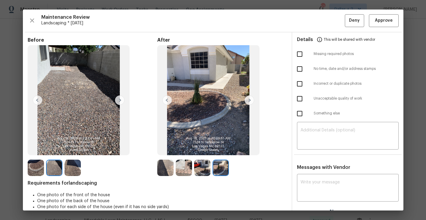
click at [68, 169] on img at bounding box center [73, 168] width 16 height 16
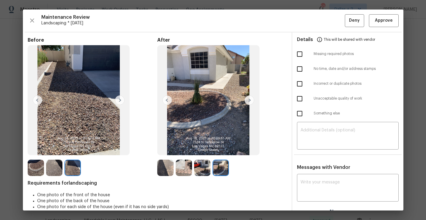
click at [187, 169] on img at bounding box center [184, 168] width 16 height 16
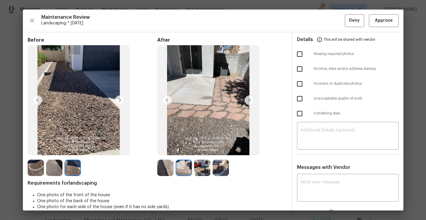
click at [216, 170] on img at bounding box center [221, 168] width 16 height 16
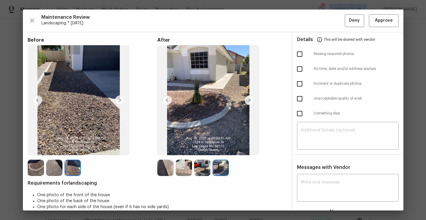
click at [167, 175] on img at bounding box center [165, 168] width 16 height 16
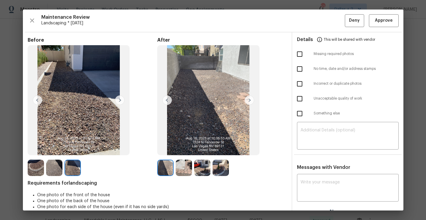
click at [204, 175] on img at bounding box center [202, 168] width 16 height 16
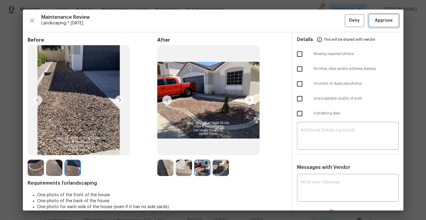
click at [392, 20] on span "Approve" at bounding box center [384, 20] width 18 height 7
